Goal: Task Accomplishment & Management: Complete application form

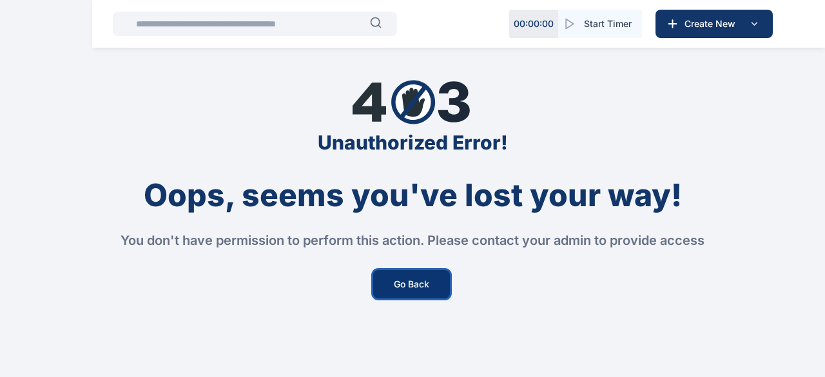
click at [416, 272] on button "Go Back" at bounding box center [411, 284] width 77 height 28
click at [411, 286] on button "Go Back" at bounding box center [411, 284] width 77 height 28
click at [421, 286] on button "Go Back" at bounding box center [411, 284] width 77 height 28
click at [426, 286] on button "Go Back" at bounding box center [411, 284] width 77 height 28
click at [434, 292] on button "Go Back" at bounding box center [411, 284] width 77 height 28
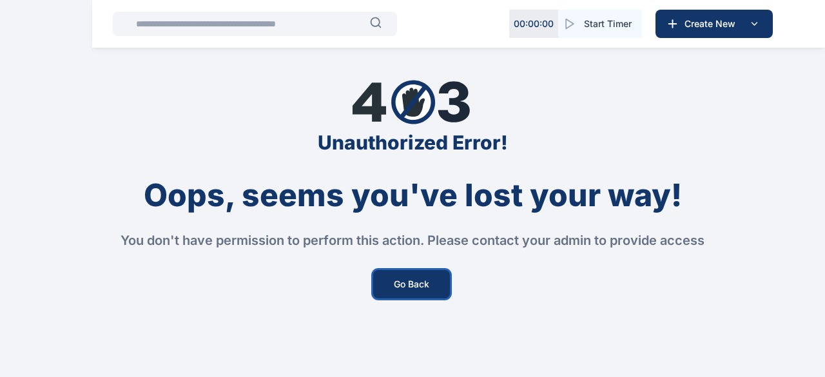
drag, startPoint x: 434, startPoint y: 292, endPoint x: 286, endPoint y: 180, distance: 185.9
click at [431, 291] on button "Go Back" at bounding box center [411, 284] width 77 height 28
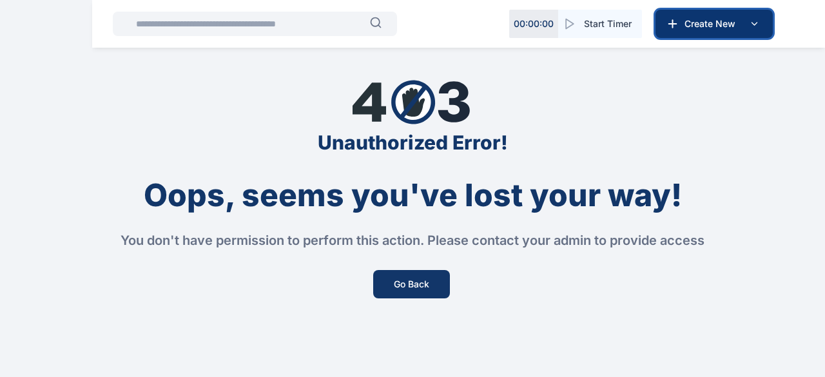
click at [709, 20] on span "Create New" at bounding box center [712, 23] width 67 height 13
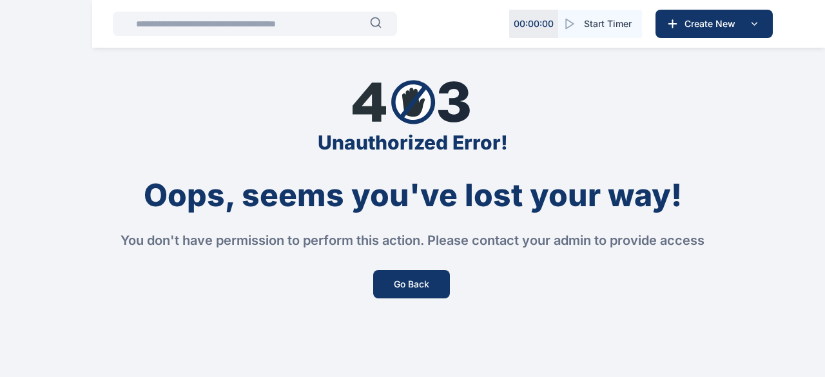
click at [795, 149] on div "Unauthorized Error! Oops, seems you've lost your way! You don't have permission…" at bounding box center [412, 188] width 825 height 377
click at [313, 30] on input "text" at bounding box center [249, 24] width 242 height 26
click at [414, 283] on button "Go Back" at bounding box center [411, 284] width 77 height 28
click at [416, 282] on button "Go Back" at bounding box center [411, 284] width 77 height 28
click at [418, 282] on button "Go Back" at bounding box center [411, 284] width 77 height 28
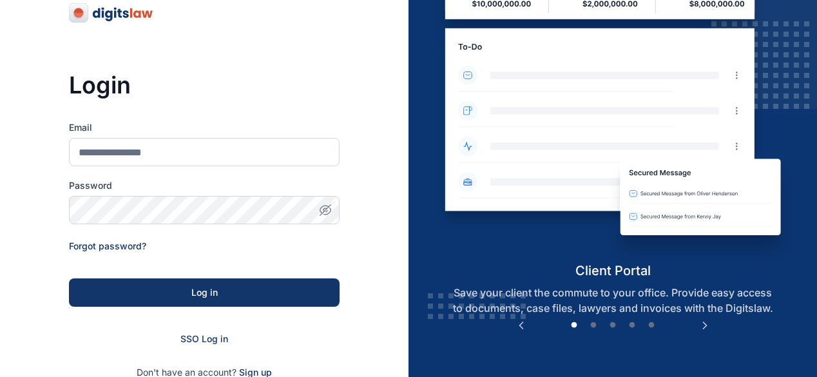
scroll to position [129, 0]
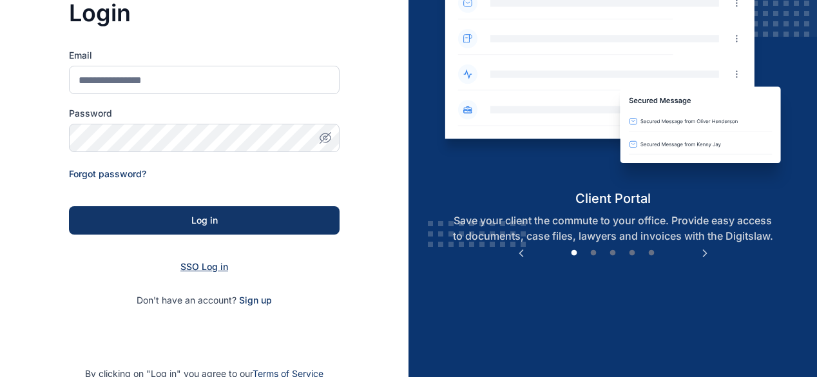
click at [203, 271] on span "SSO Log in" at bounding box center [204, 266] width 48 height 11
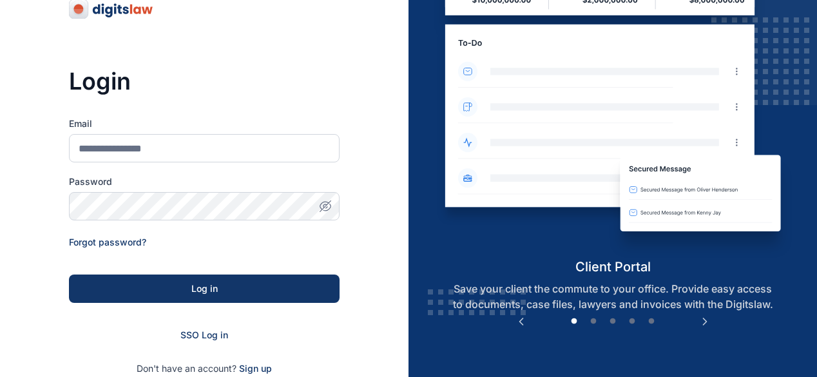
scroll to position [210, 0]
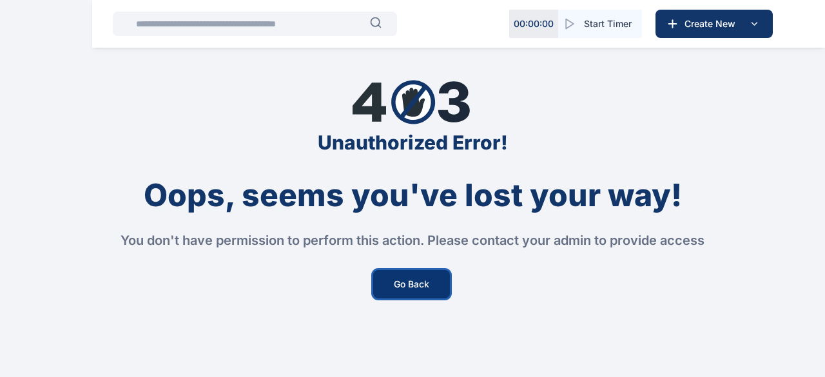
click at [403, 287] on button "Go Back" at bounding box center [411, 284] width 77 height 28
click at [423, 284] on button "Go Back" at bounding box center [411, 284] width 77 height 28
click at [411, 283] on button "Go Back" at bounding box center [411, 284] width 77 height 28
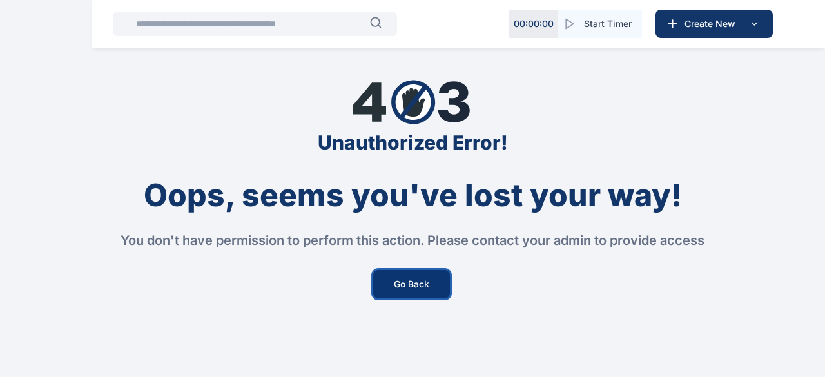
click at [411, 283] on button "Go Back" at bounding box center [411, 284] width 77 height 28
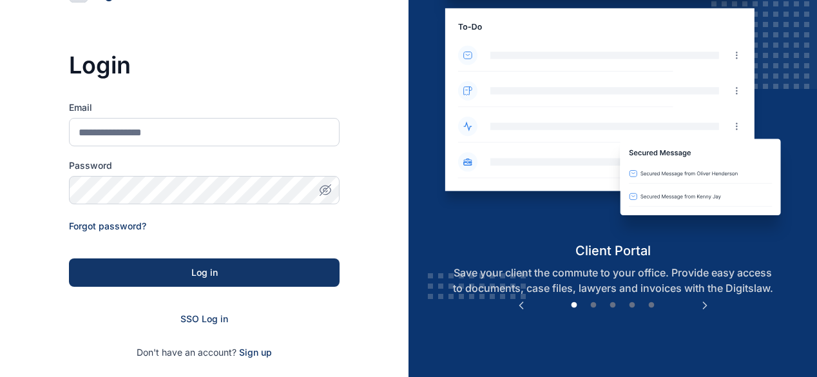
scroll to position [110, 0]
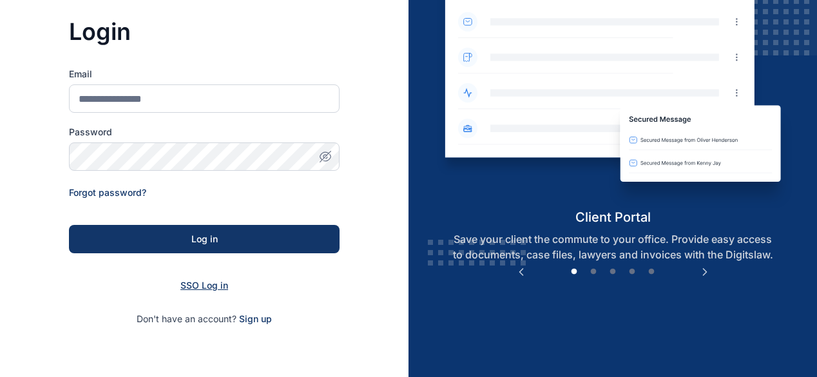
click at [208, 289] on span "SSO Log in" at bounding box center [204, 285] width 48 height 11
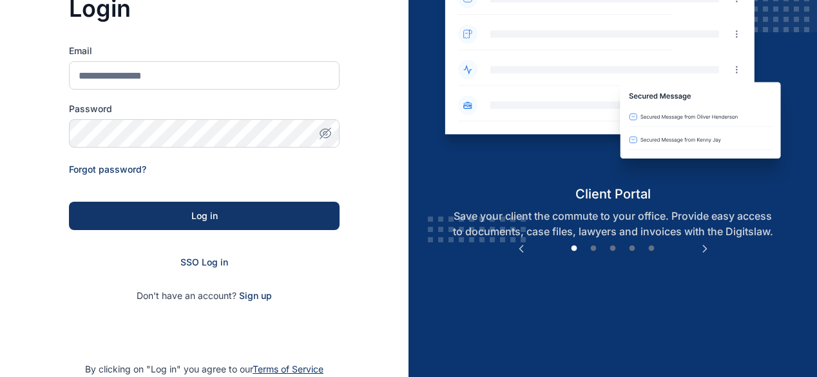
scroll to position [139, 0]
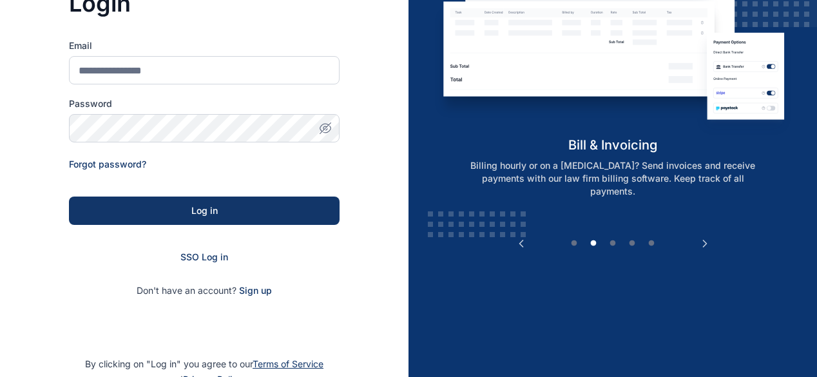
click at [199, 240] on form "Email Password Forgot password? Log in SSO Log in Don't have an account? Sign up" at bounding box center [204, 168] width 271 height 258
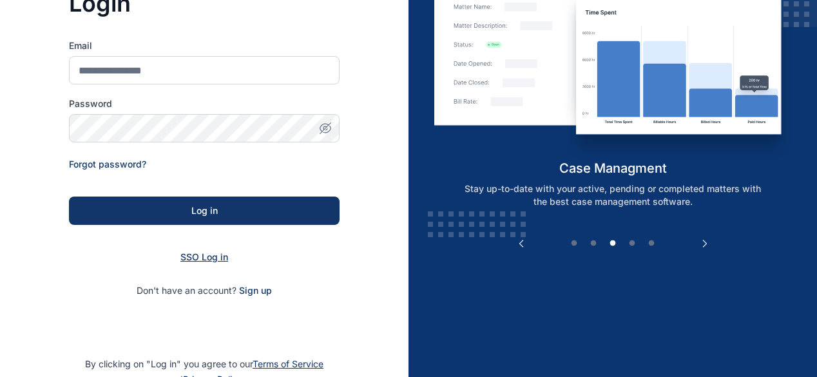
click at [195, 252] on span "SSO Log in" at bounding box center [204, 256] width 48 height 11
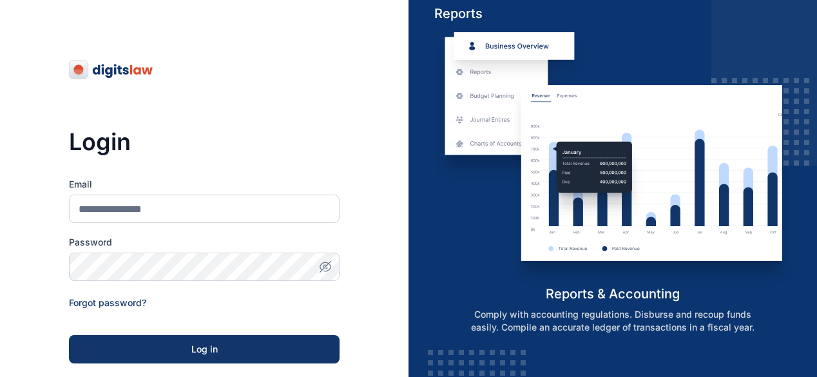
click at [311, 6] on div "Login Email Password Forgot password? Log in SSO Log in Don't have an account? …" at bounding box center [204, 247] width 271 height 495
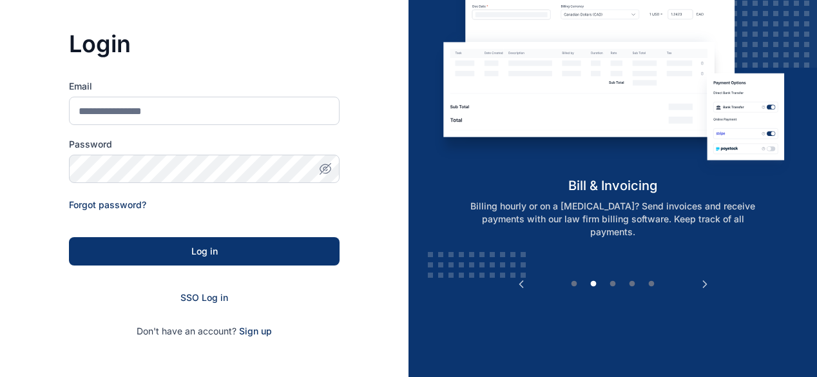
scroll to position [210, 0]
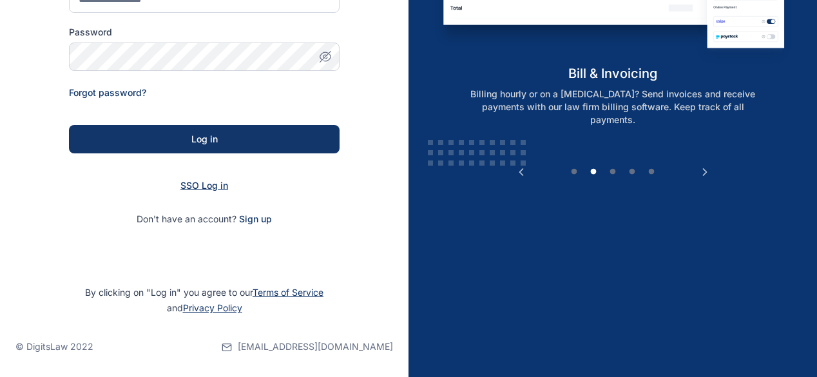
click at [214, 189] on span "SSO Log in" at bounding box center [204, 185] width 48 height 11
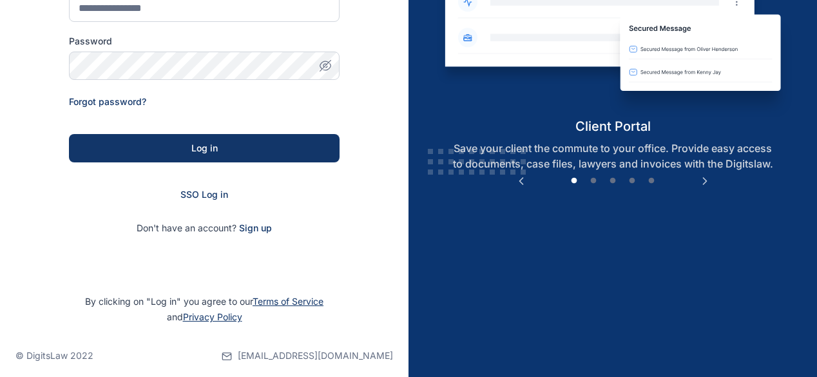
scroll to position [210, 0]
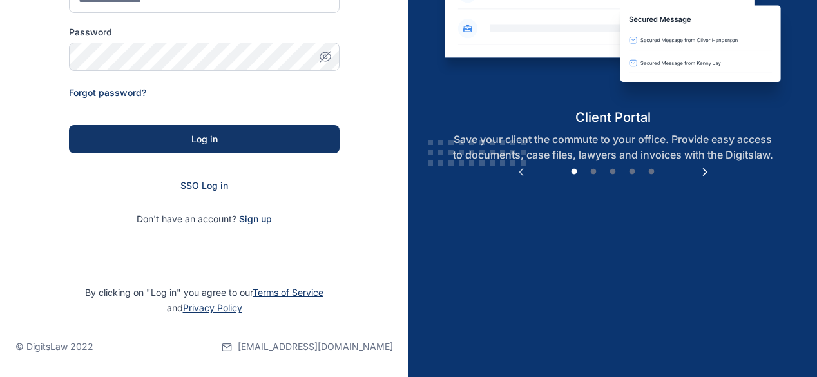
click at [706, 170] on button "Next" at bounding box center [705, 172] width 13 height 13
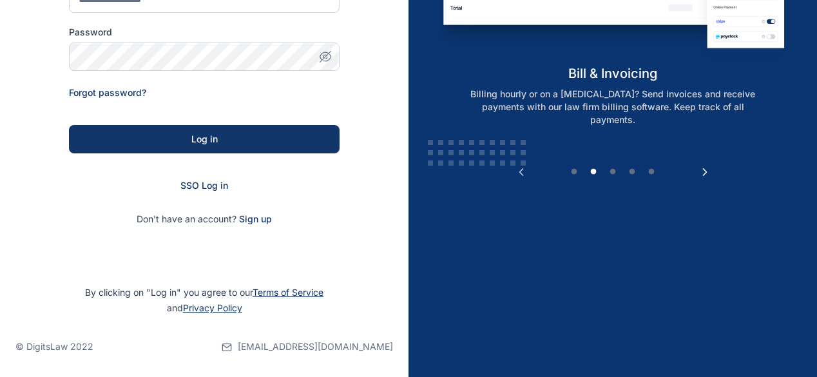
click at [706, 170] on button "Next" at bounding box center [705, 172] width 13 height 13
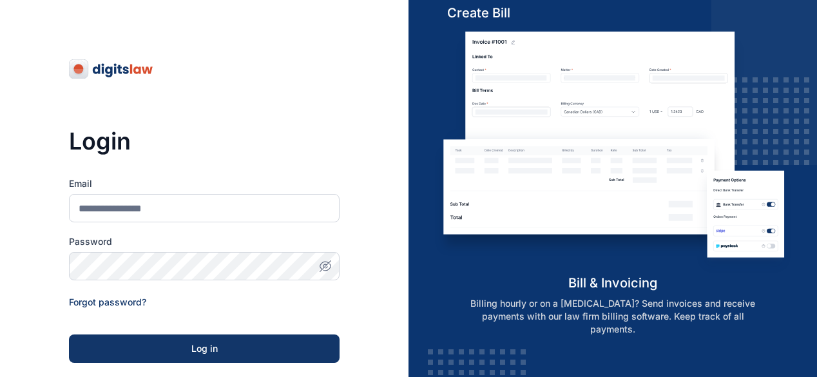
scroll to position [0, 0]
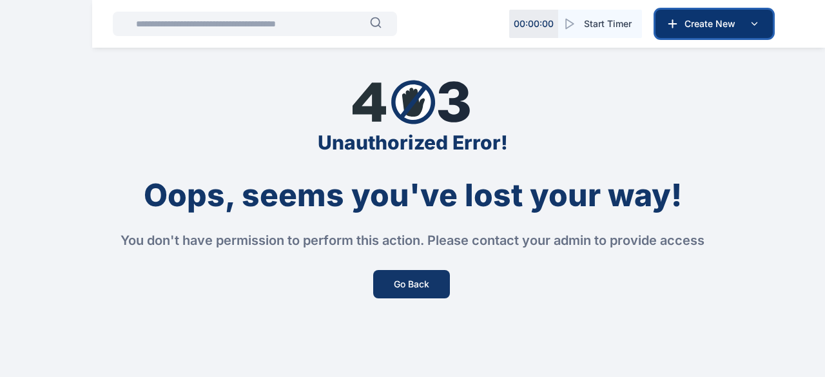
click at [702, 24] on span "Create New" at bounding box center [712, 23] width 67 height 13
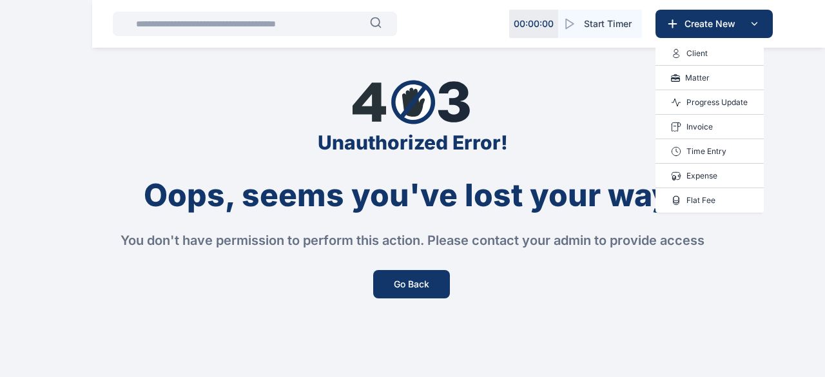
click at [700, 53] on p "Client" at bounding box center [696, 53] width 21 height 13
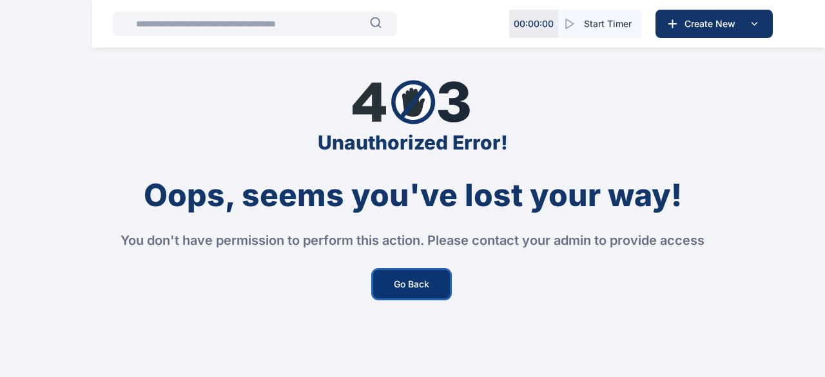
click at [402, 277] on button "Go Back" at bounding box center [411, 284] width 77 height 28
click at [275, 21] on input "text" at bounding box center [249, 24] width 242 height 26
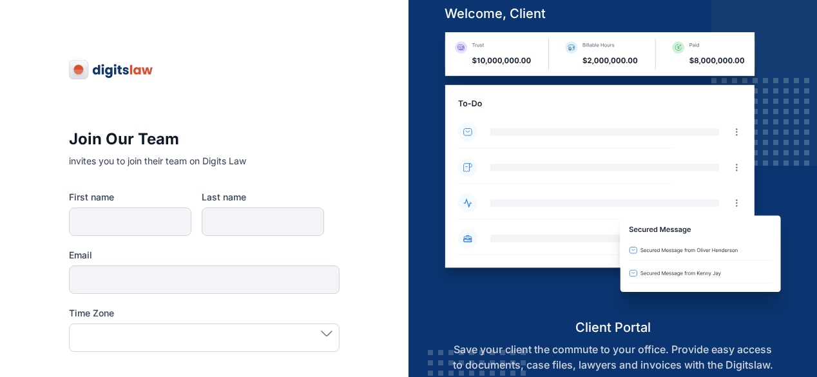
type input "********"
type input "**********"
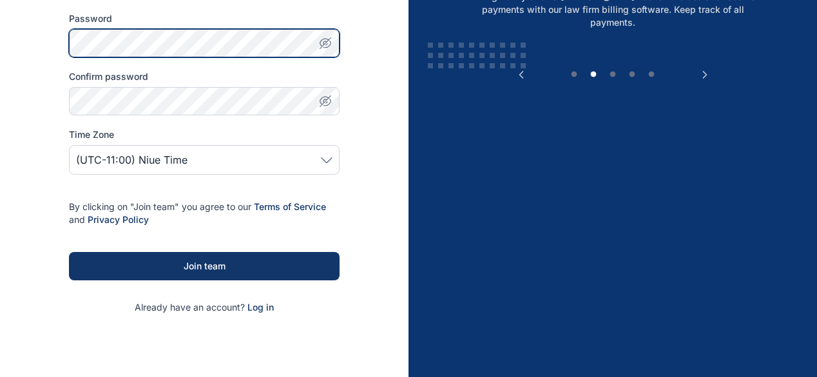
scroll to position [312, 0]
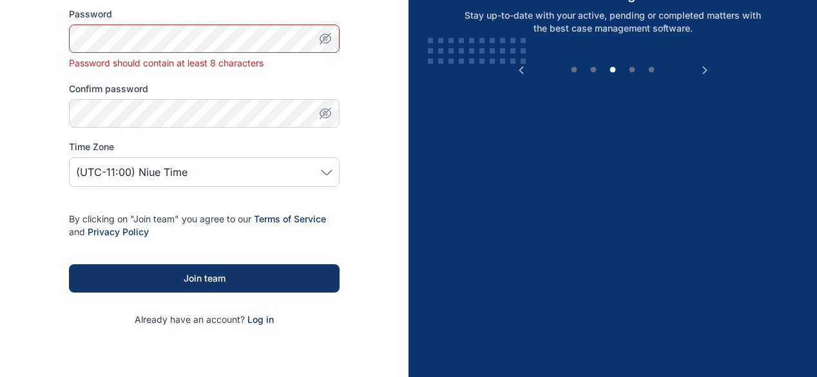
click at [260, 299] on form "**********" at bounding box center [204, 109] width 271 height 434
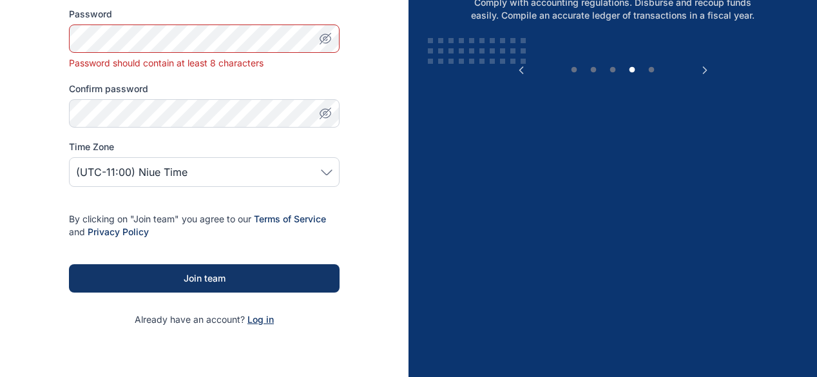
click at [254, 315] on span "Log in" at bounding box center [261, 319] width 26 height 11
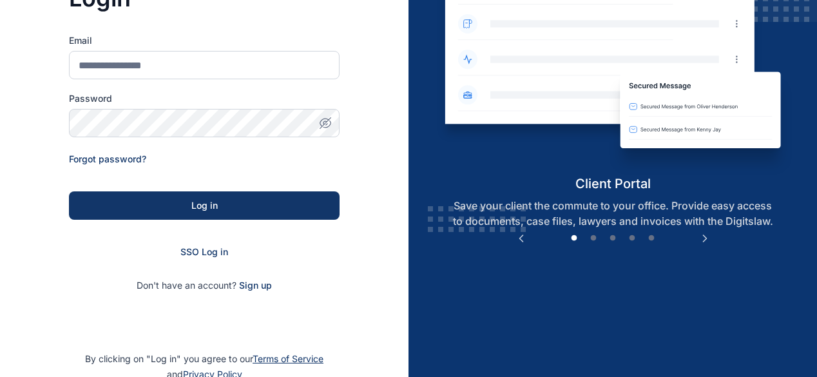
scroll to position [144, 0]
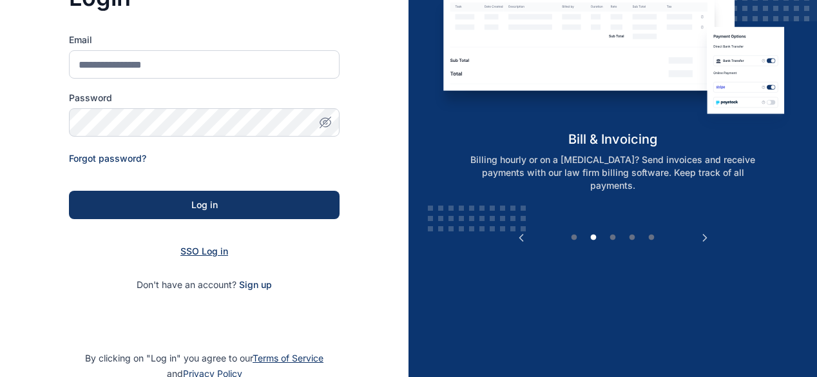
click at [209, 253] on span "SSO Log in" at bounding box center [204, 251] width 48 height 11
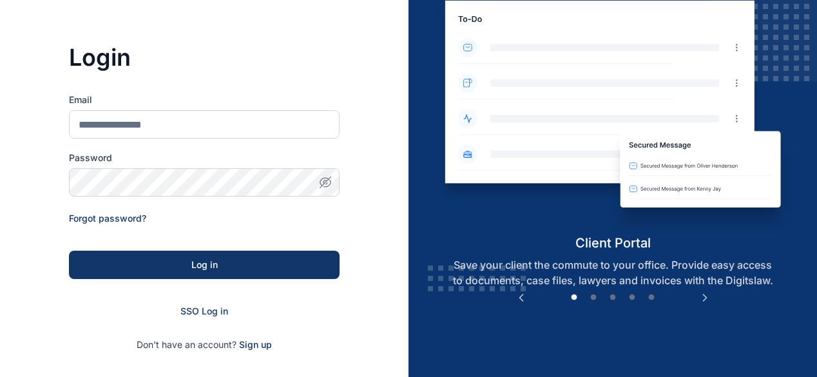
scroll to position [189, 0]
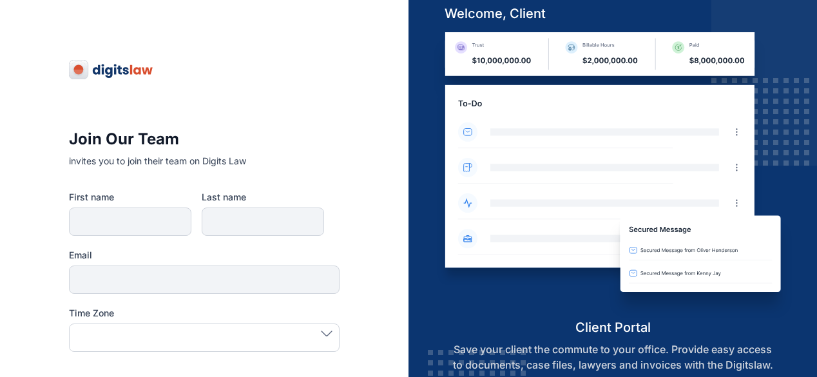
type input "********"
type input "**********"
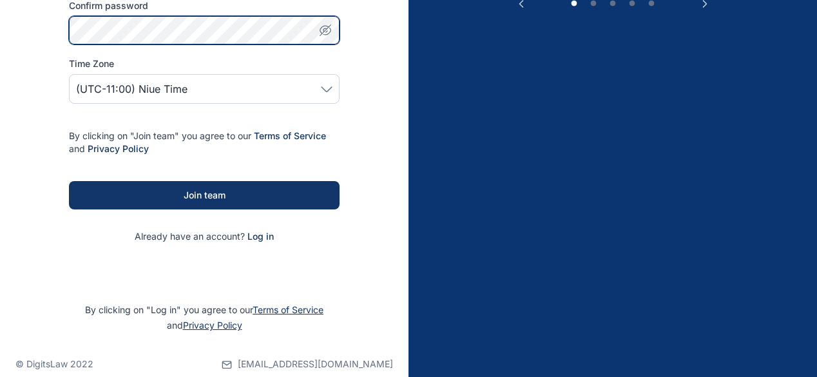
scroll to position [396, 0]
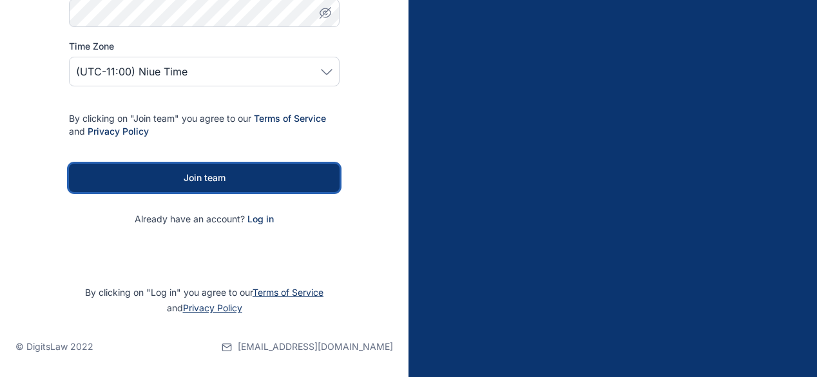
click at [165, 180] on div "Join team" at bounding box center [204, 177] width 229 height 13
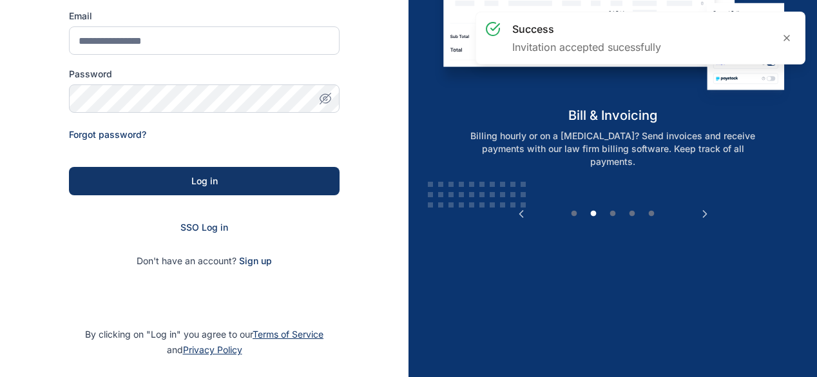
scroll to position [169, 0]
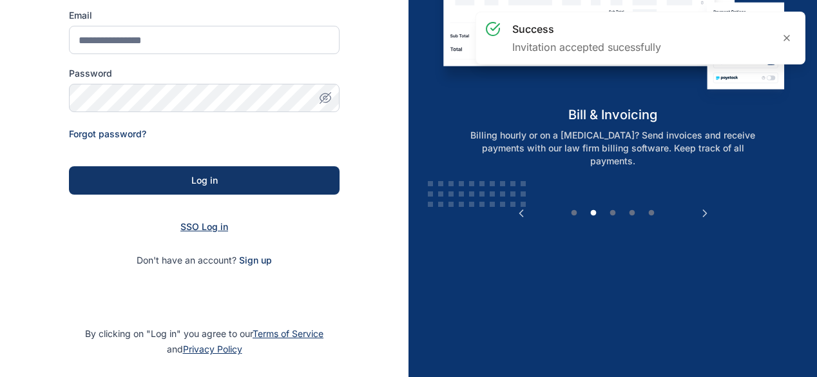
click at [209, 227] on span "SSO Log in" at bounding box center [204, 226] width 48 height 11
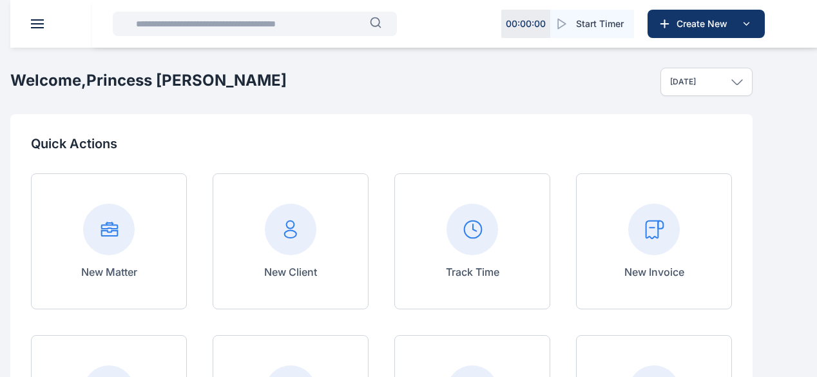
click at [262, 273] on div "New Matter New Client Track Time New Invoice Run Conflict Check New Progress Up…" at bounding box center [381, 322] width 701 height 298
click at [0, 0] on div "Dashboard dashboard Conflict-Check conflict-check" at bounding box center [0, 0] width 0 height 0
click at [0, 0] on button "button" at bounding box center [0, 0] width 0 height 0
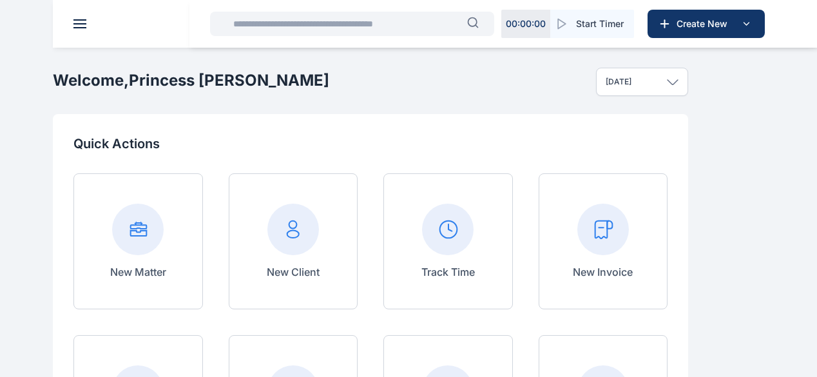
scroll to position [64, 0]
click at [0, 0] on span "Matter matter matter" at bounding box center [0, 0] width 0 height 0
